Goal: Task Accomplishment & Management: Manage account settings

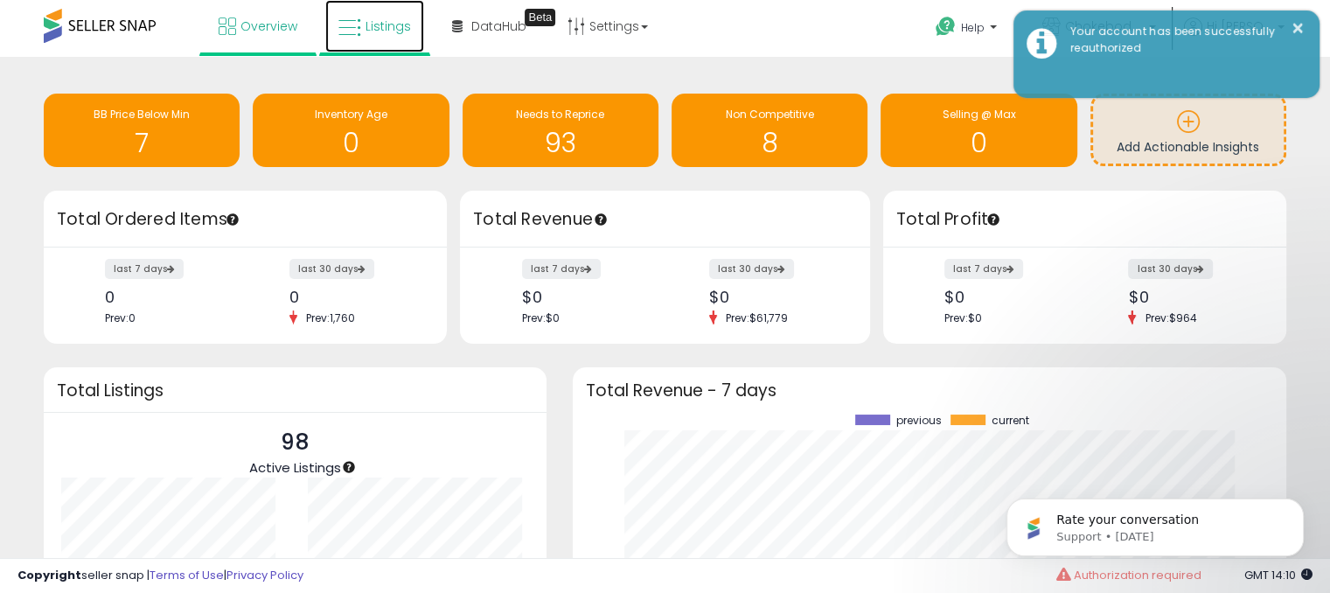
click at [400, 42] on link "Listings" at bounding box center [374, 26] width 99 height 52
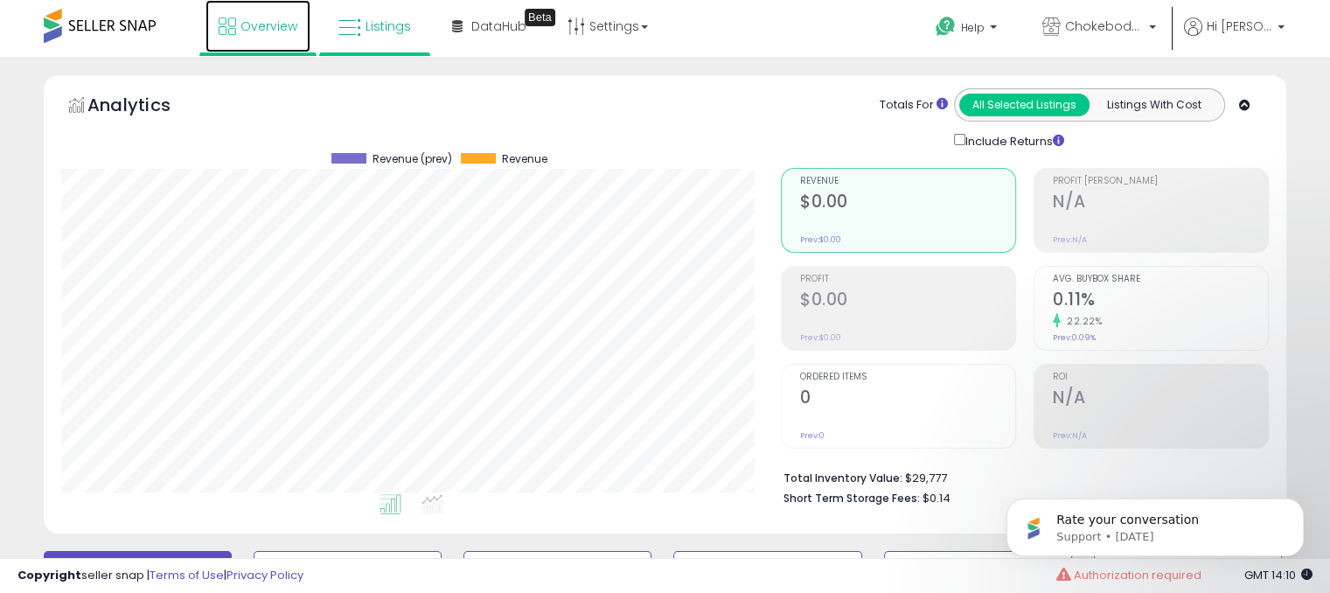
click at [267, 36] on link "Overview" at bounding box center [258, 26] width 105 height 52
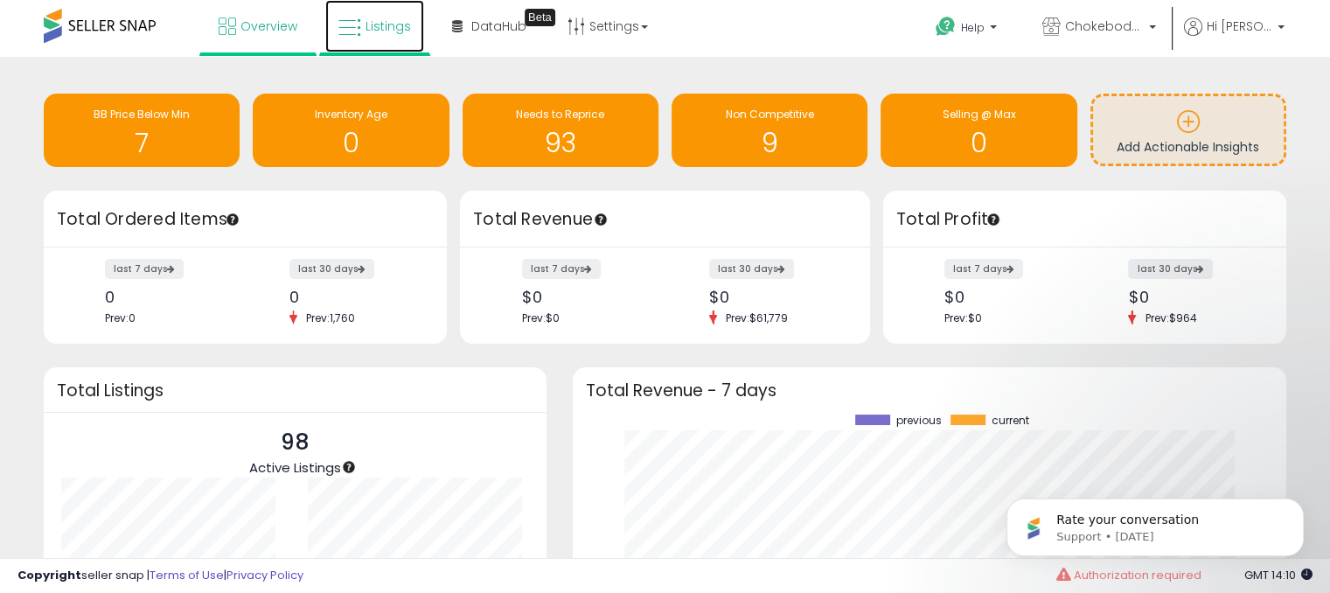
click at [389, 40] on link "Listings" at bounding box center [374, 26] width 99 height 52
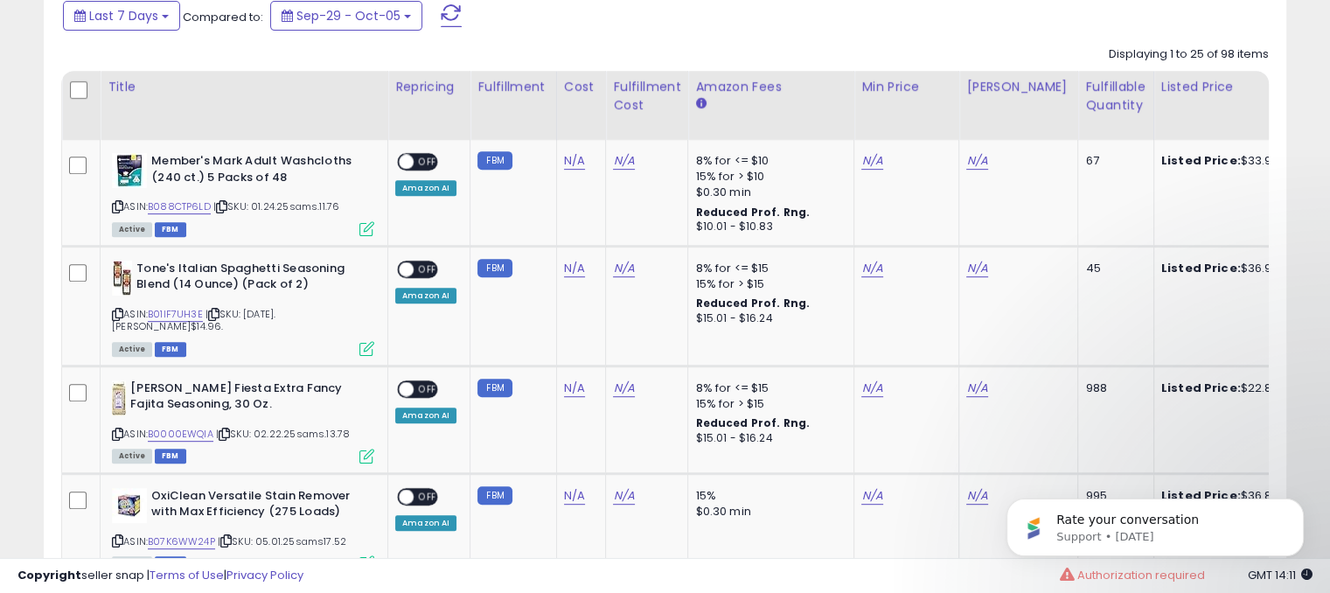
scroll to position [787, 0]
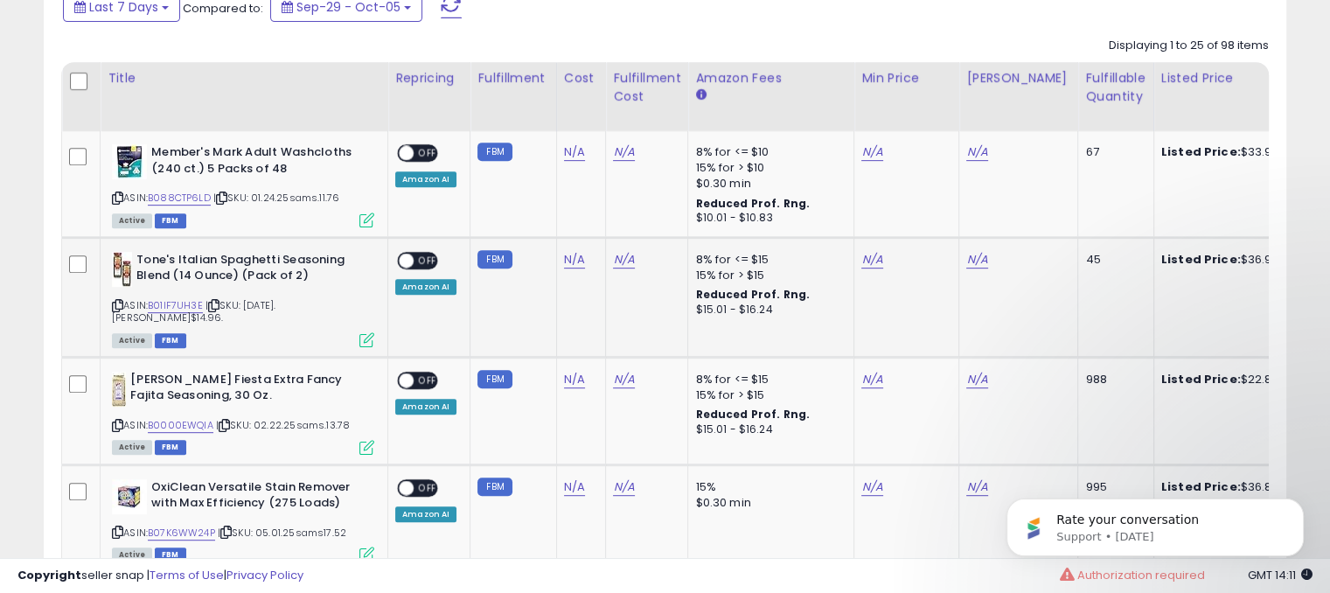
click at [419, 262] on span "OFF" at bounding box center [428, 260] width 28 height 15
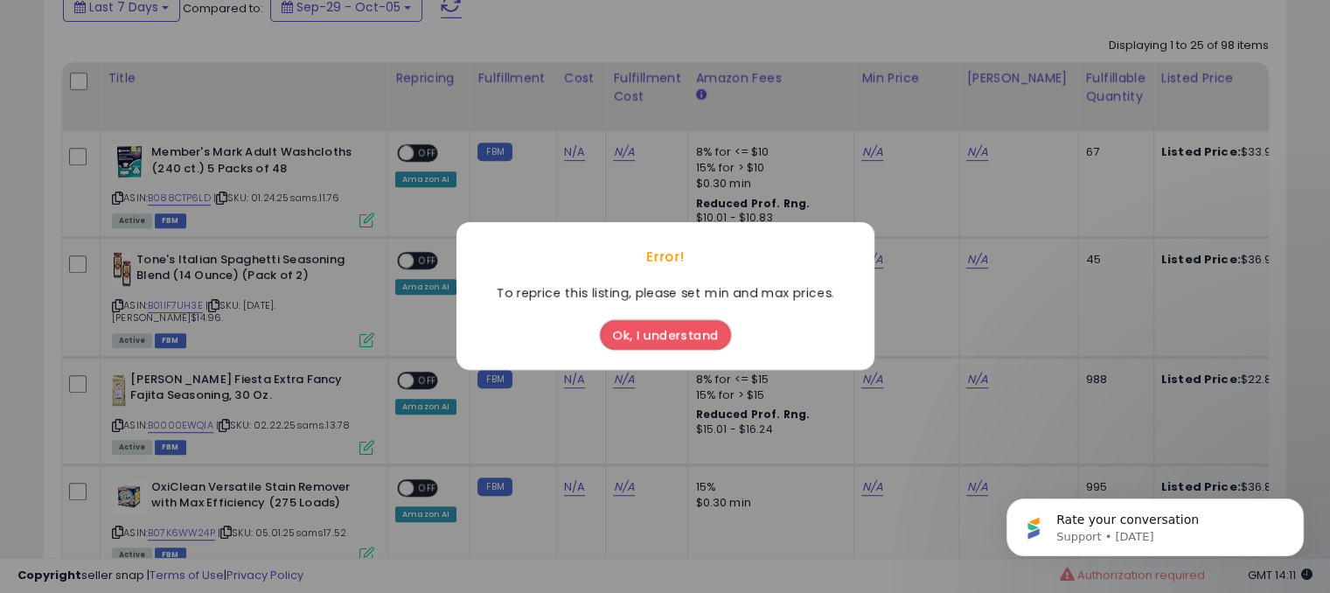
click at [639, 333] on button "Ok, I understand" at bounding box center [665, 336] width 131 height 30
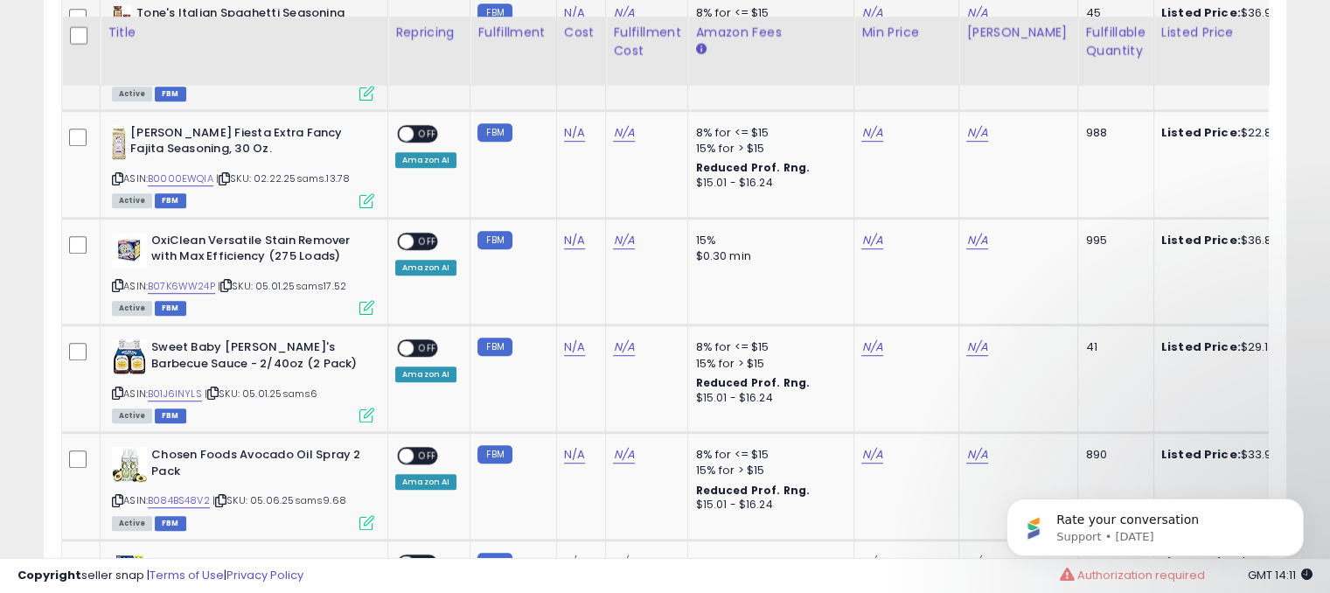
scroll to position [1050, 0]
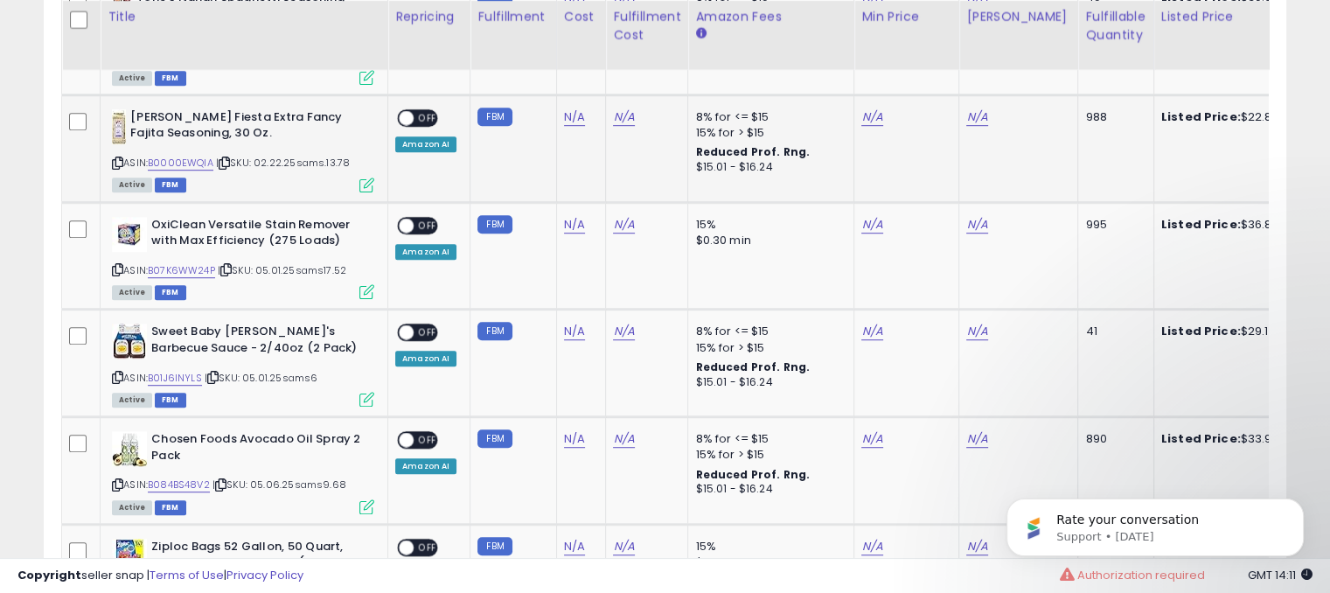
click at [421, 110] on span "OFF" at bounding box center [428, 117] width 28 height 15
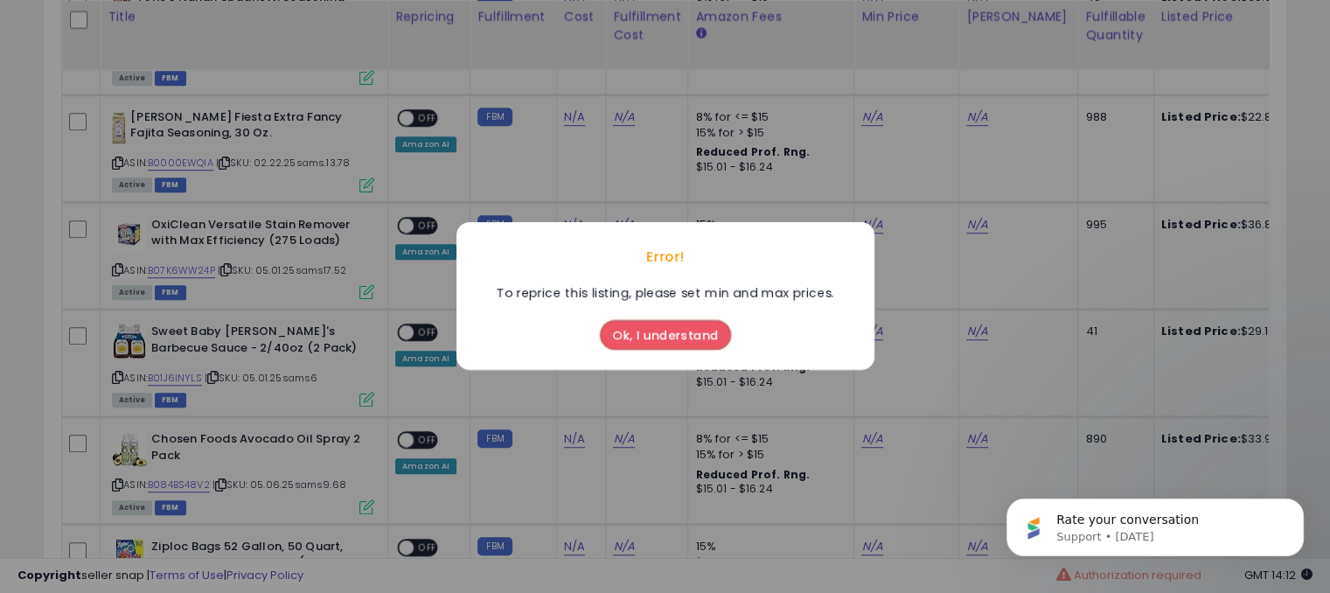
click at [656, 327] on button "Ok, I understand" at bounding box center [665, 336] width 131 height 30
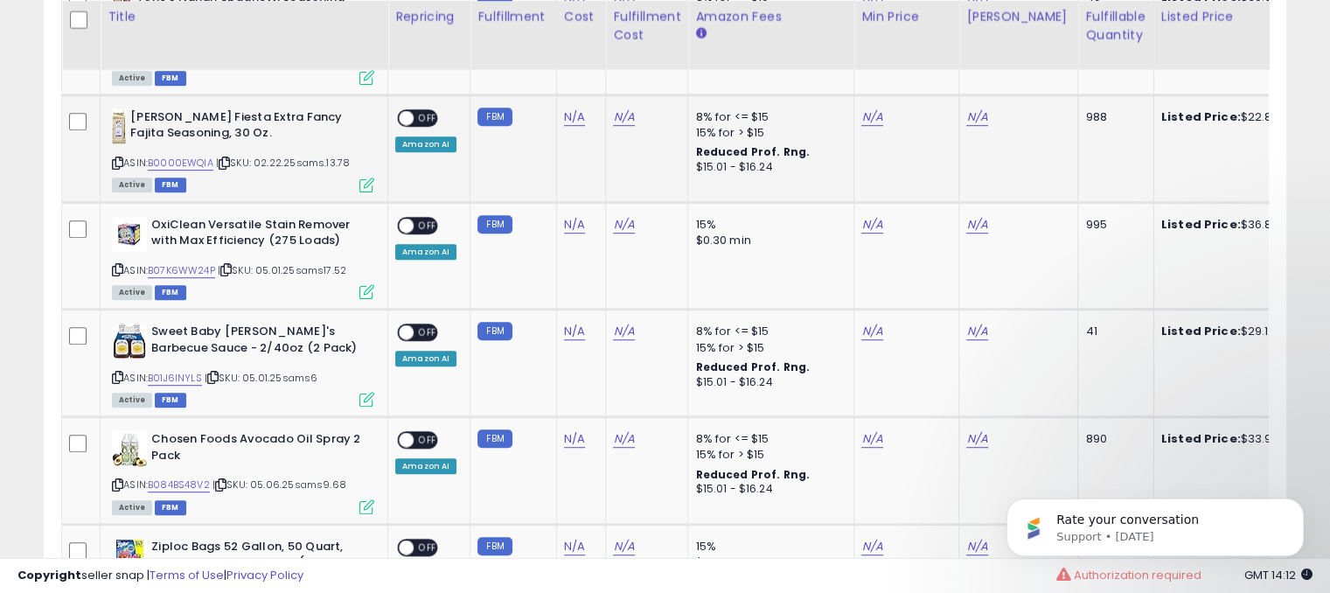
click at [422, 110] on span "OFF" at bounding box center [428, 117] width 28 height 15
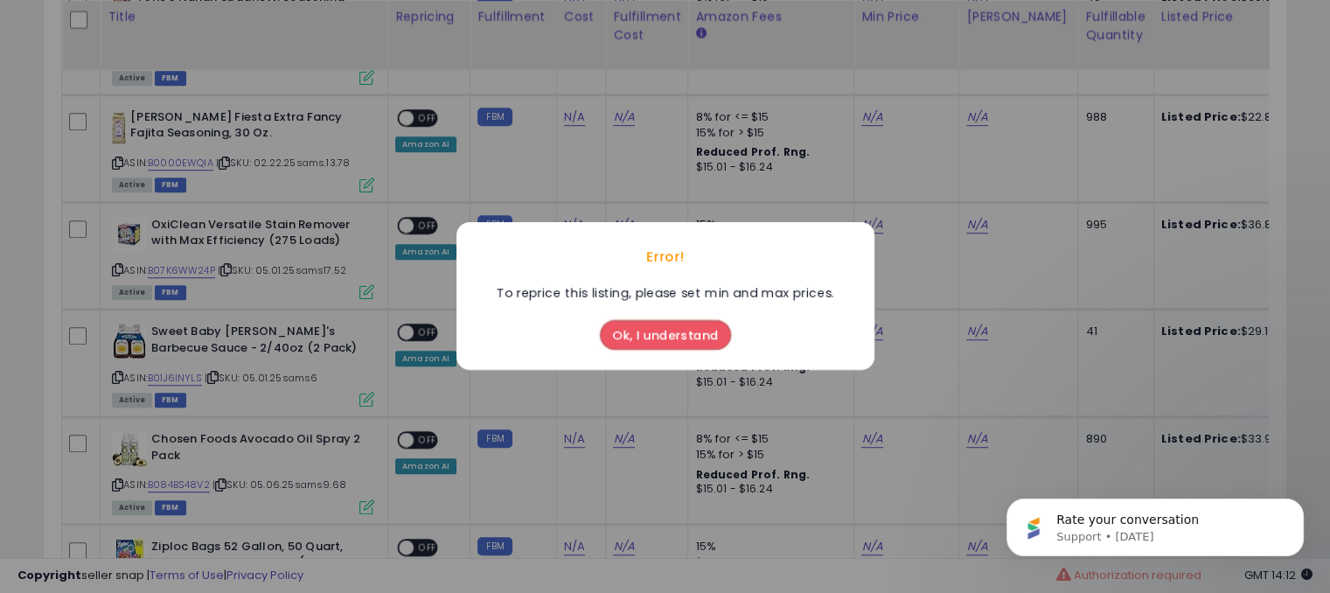
click at [689, 337] on button "Ok, I understand" at bounding box center [665, 336] width 131 height 30
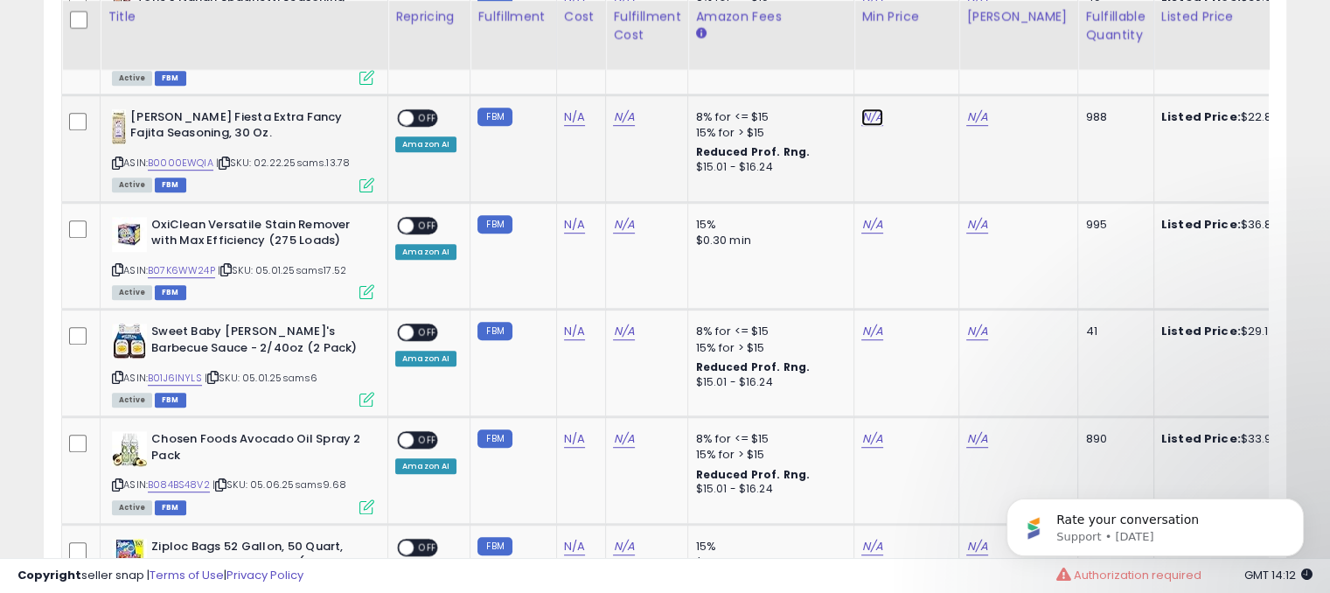
click at [868, 108] on link "N/A" at bounding box center [872, 116] width 21 height 17
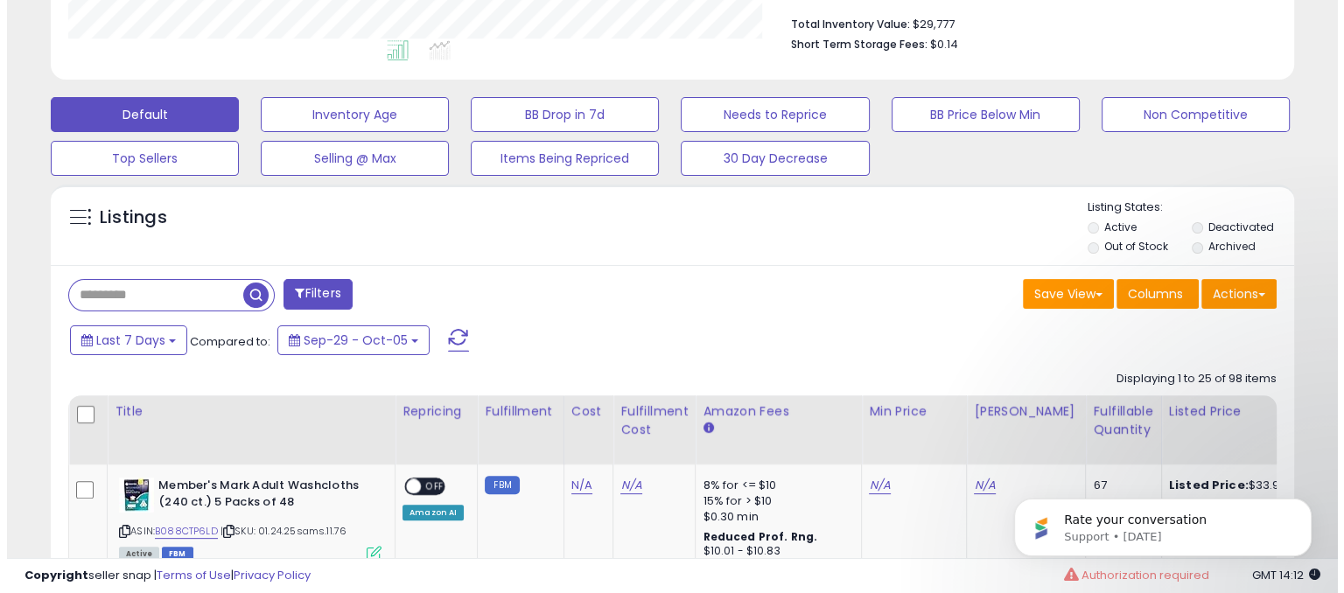
scroll to position [525, 0]
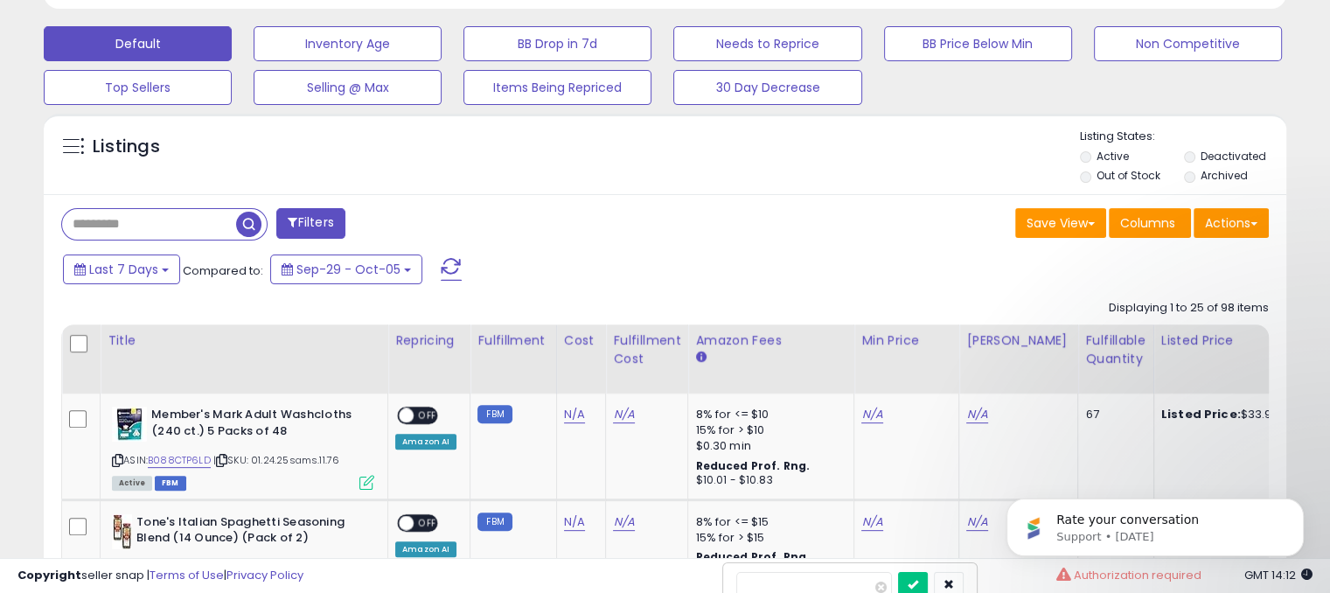
click at [1117, 158] on label "Active" at bounding box center [1113, 156] width 32 height 15
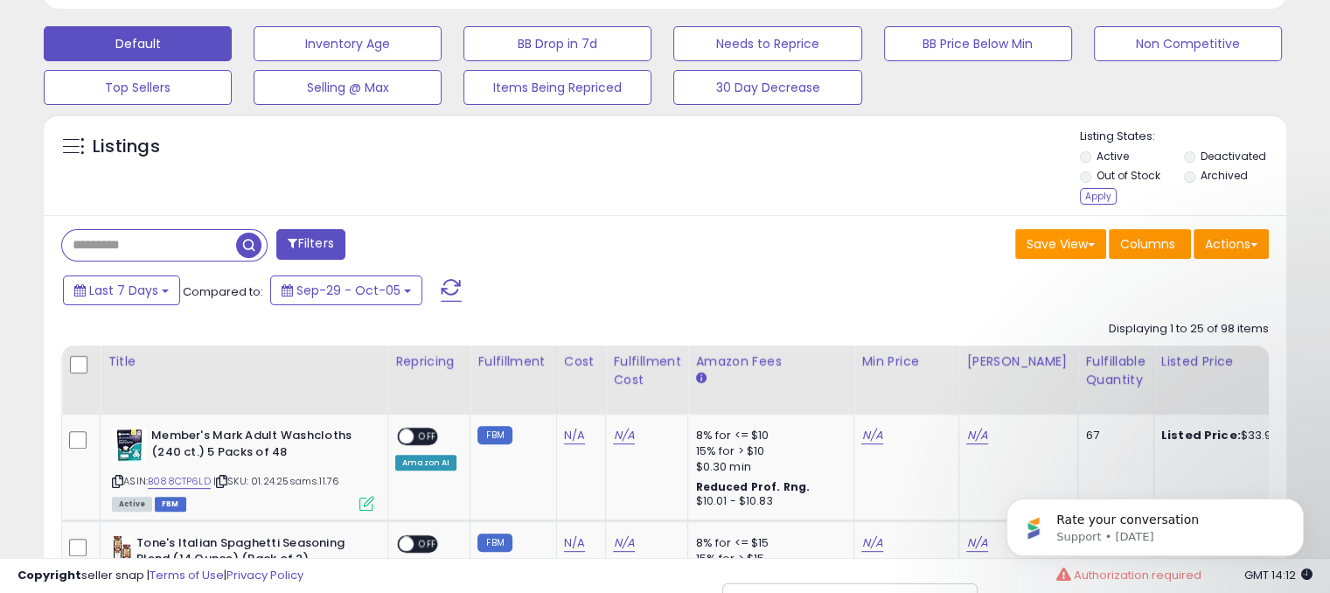
click at [1116, 155] on label "Active" at bounding box center [1113, 156] width 32 height 15
click at [1231, 242] on button "Actions" at bounding box center [1231, 244] width 75 height 30
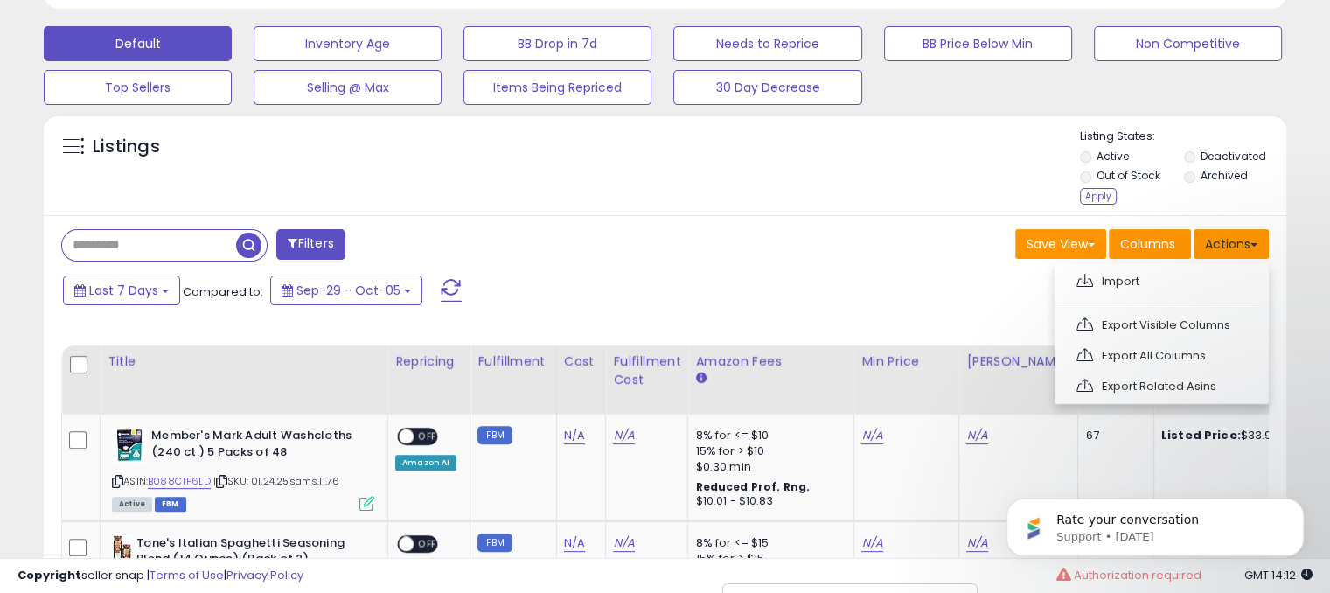
click at [1231, 242] on button "Actions" at bounding box center [1231, 244] width 75 height 30
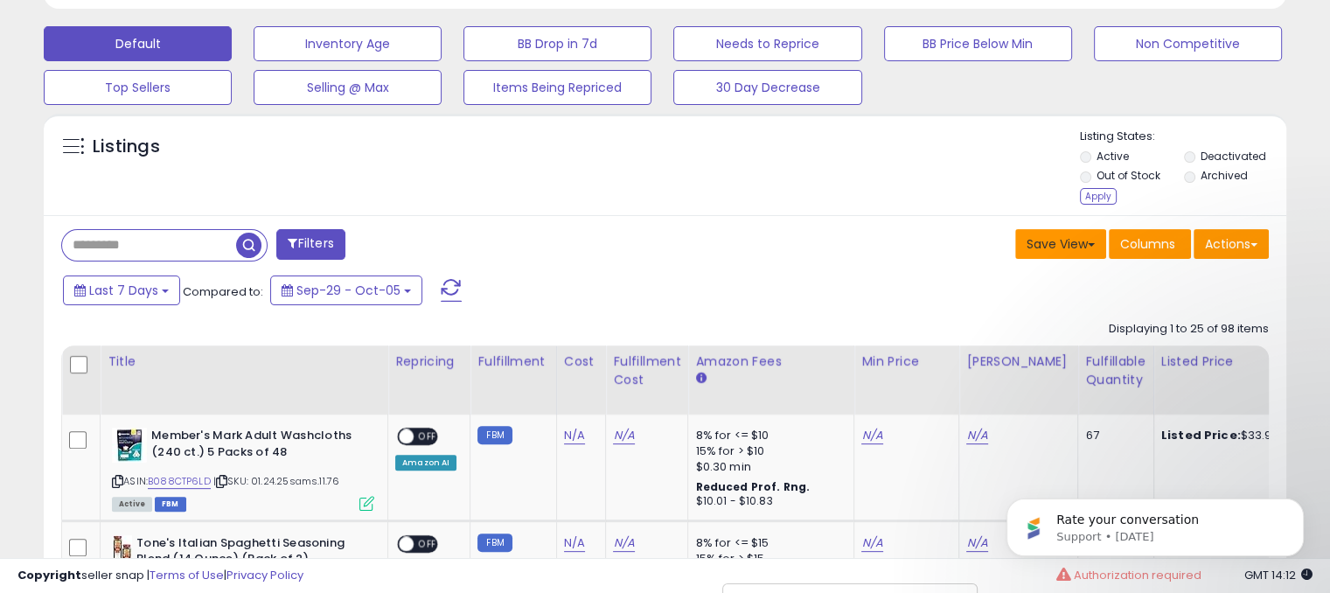
click at [1033, 237] on button "Save View" at bounding box center [1061, 244] width 91 height 30
click at [324, 246] on button "Filters" at bounding box center [310, 244] width 68 height 31
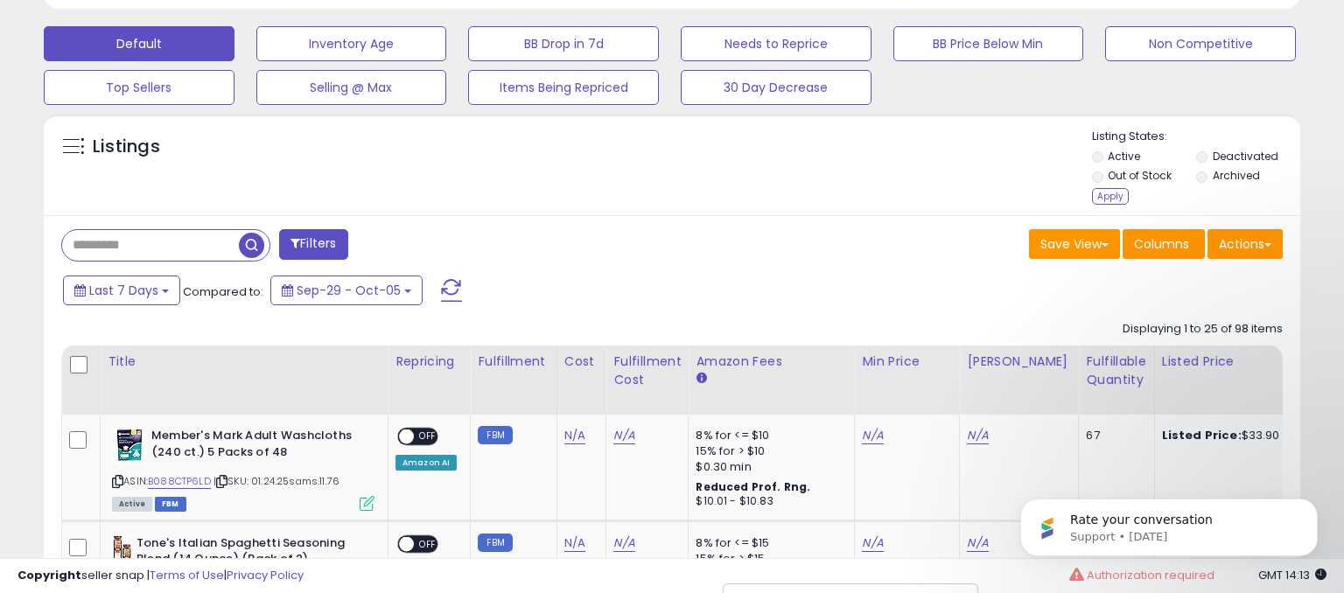
scroll to position [358, 728]
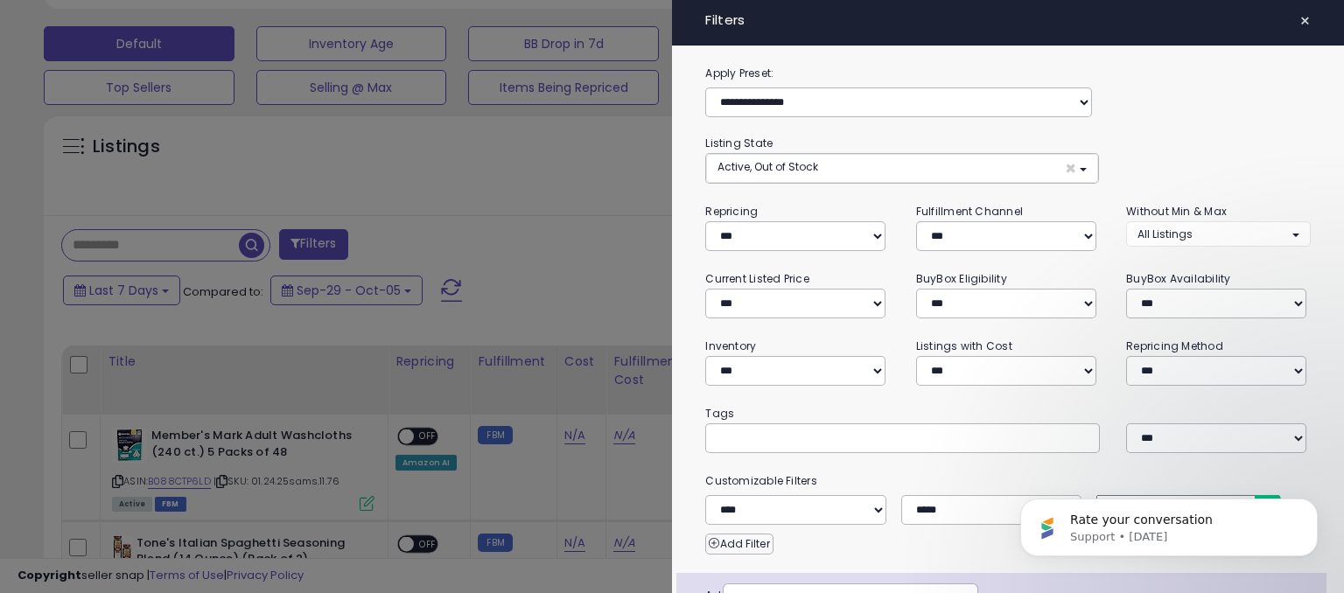
click at [325, 245] on div at bounding box center [672, 296] width 1344 height 593
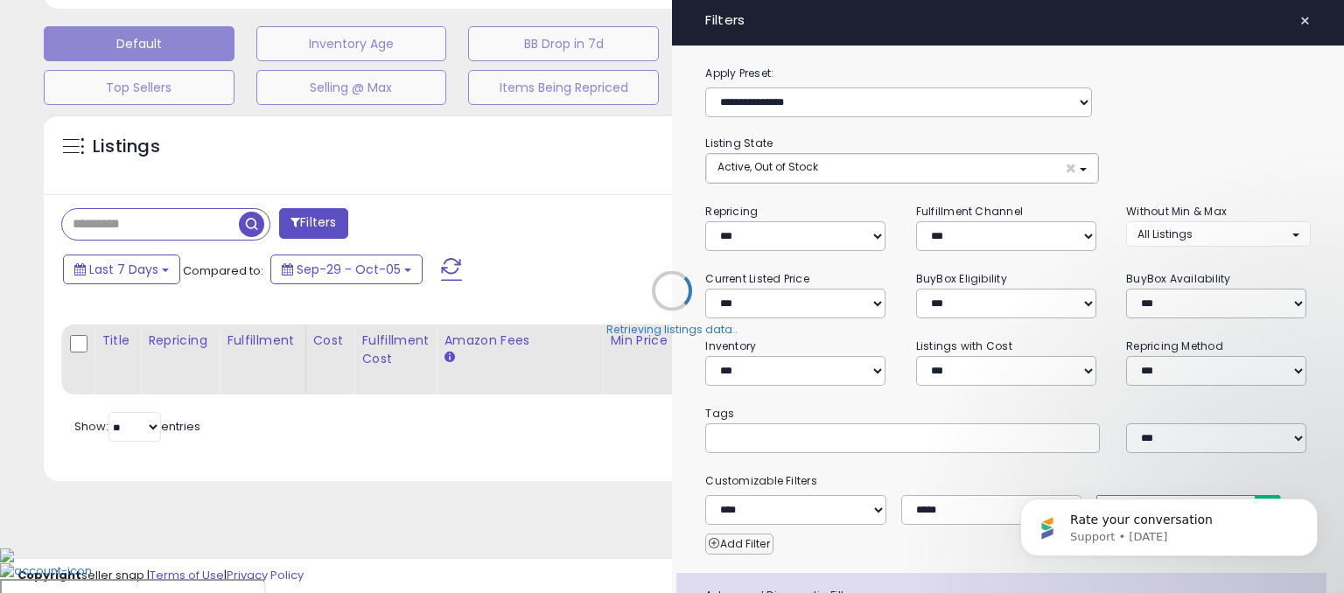
scroll to position [491, 0]
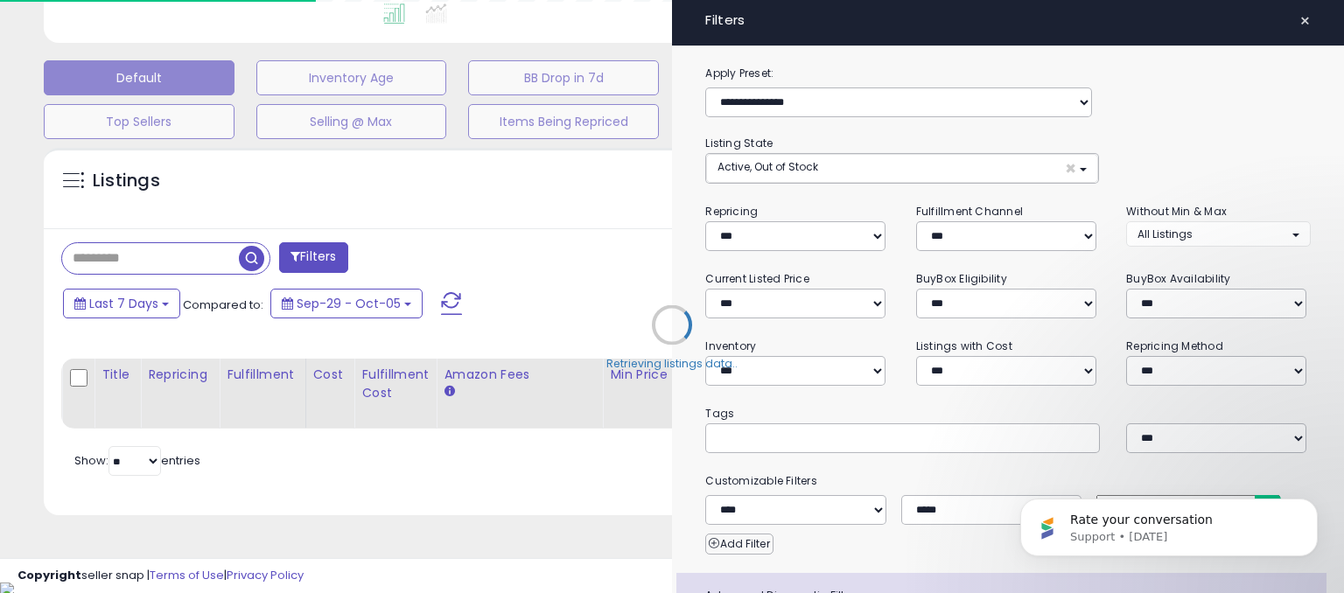
click at [658, 261] on div "Retrieving listings data.." at bounding box center [672, 338] width 1282 height 398
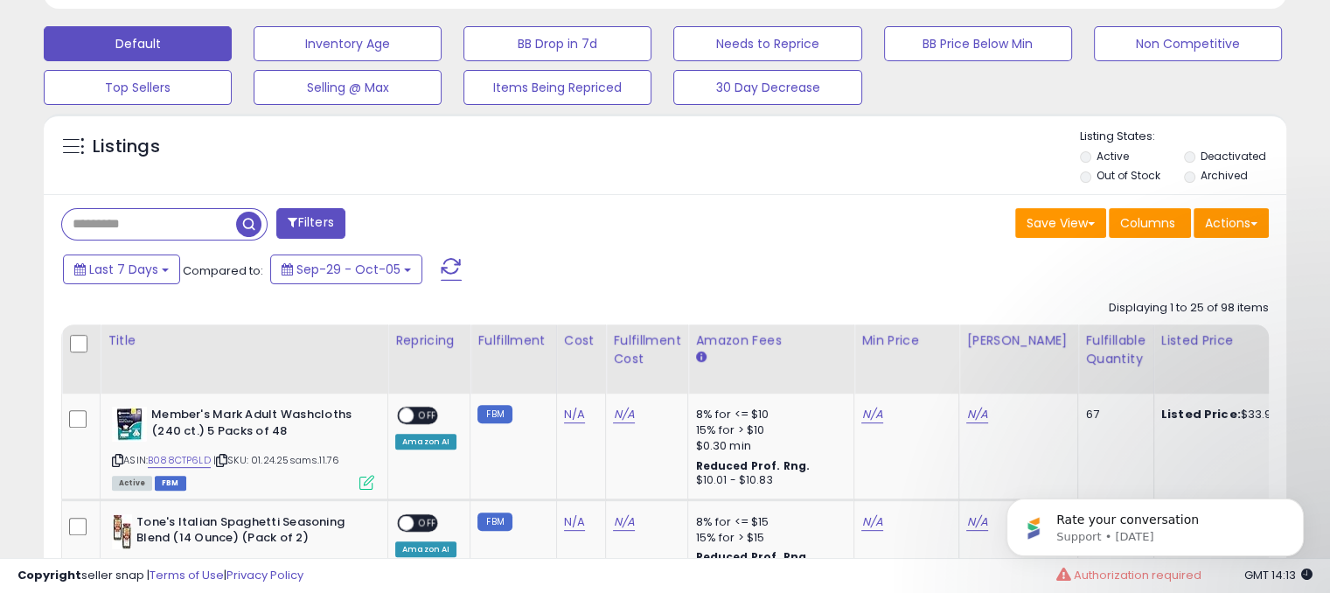
scroll to position [358, 719]
